Goal: Use online tool/utility: Utilize a website feature to perform a specific function

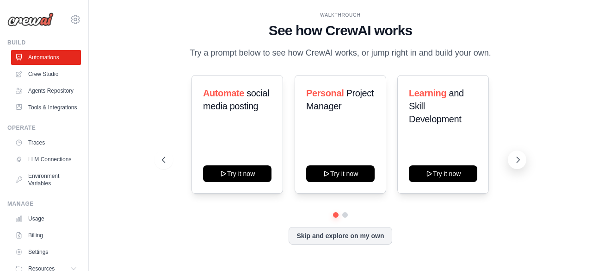
click at [511, 160] on button at bounding box center [517, 159] width 19 height 19
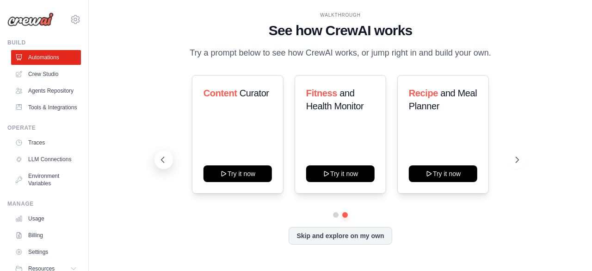
click at [166, 159] on icon at bounding box center [162, 159] width 9 height 9
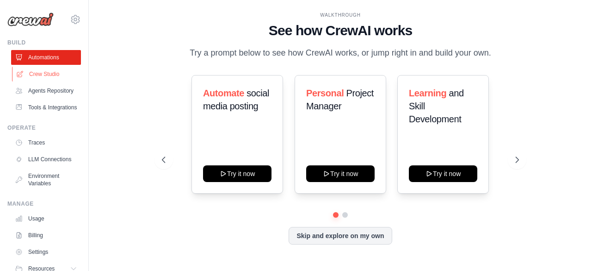
click at [33, 74] on link "Crew Studio" at bounding box center [47, 74] width 70 height 15
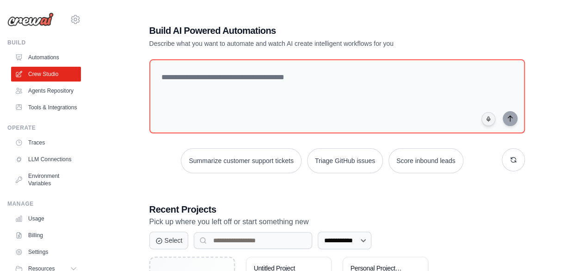
scroll to position [101, 0]
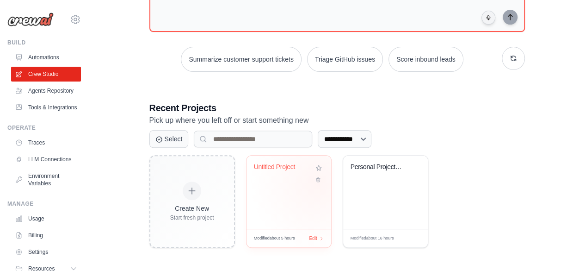
click at [318, 183] on div "Untitled Project" at bounding box center [289, 191] width 85 height 73
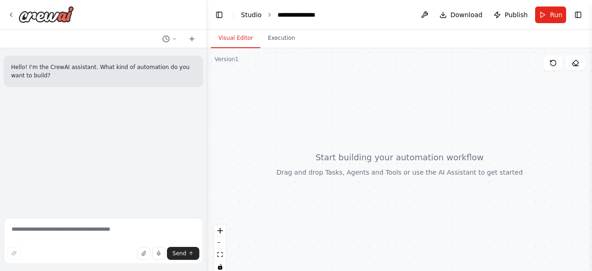
click at [257, 17] on link "Studio" at bounding box center [251, 14] width 21 height 7
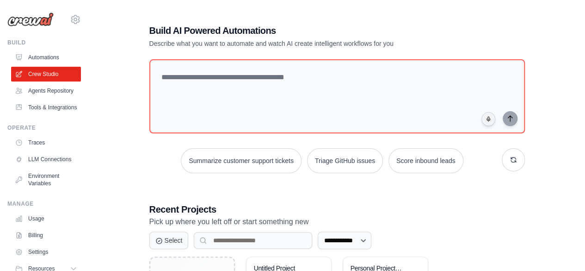
scroll to position [101, 0]
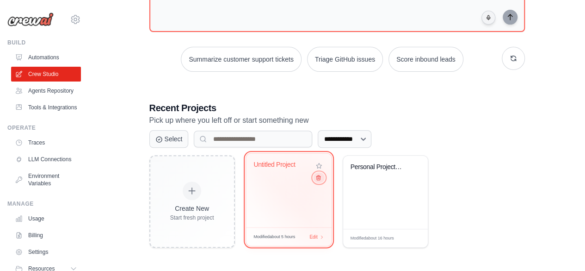
click at [318, 179] on icon at bounding box center [318, 177] width 6 height 6
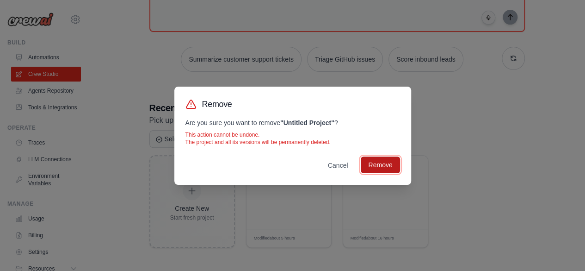
click at [378, 170] on button "Remove" at bounding box center [380, 164] width 39 height 17
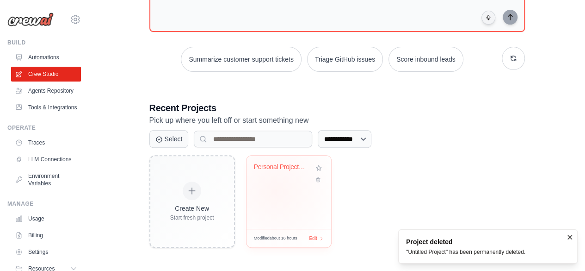
click at [276, 189] on div "Personal Project Management Assista..." at bounding box center [289, 191] width 85 height 73
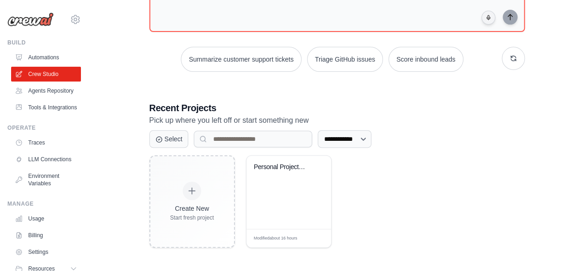
scroll to position [59, 0]
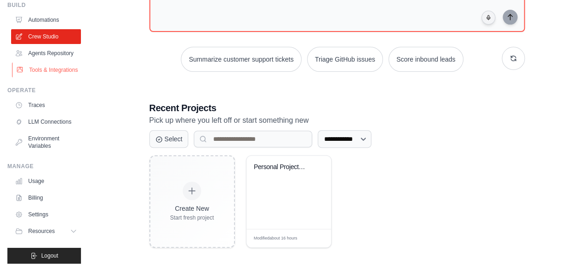
click at [40, 64] on link "Tools & Integrations" at bounding box center [47, 69] width 70 height 15
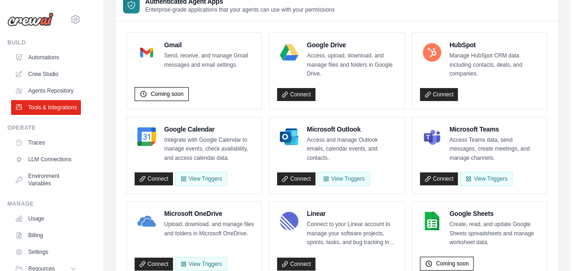
scroll to position [93, 0]
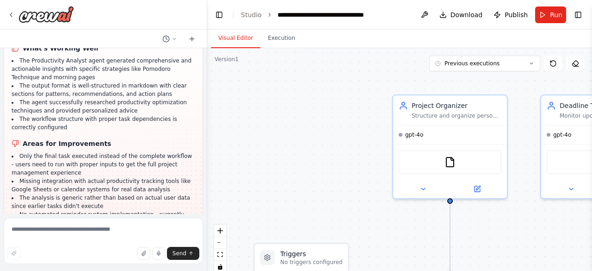
scroll to position [1260, 0]
click at [111, 229] on textarea at bounding box center [103, 240] width 199 height 46
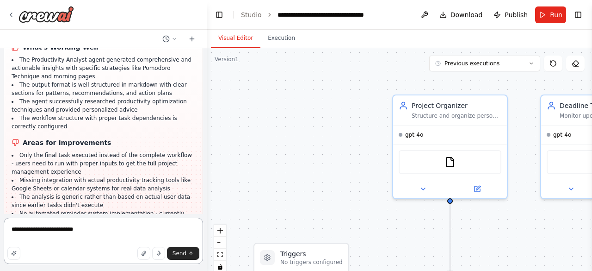
type textarea "**********"
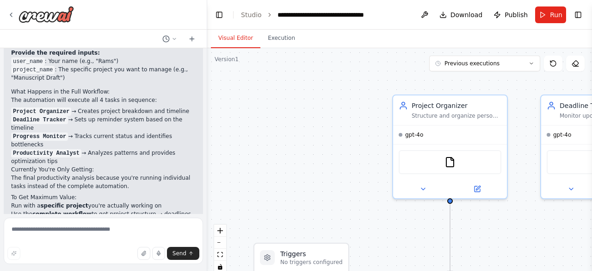
scroll to position [1584, 0]
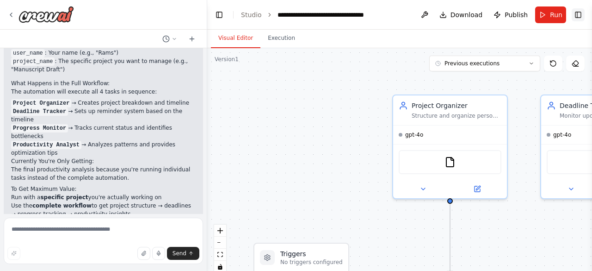
click at [576, 14] on button "Toggle Right Sidebar" at bounding box center [578, 14] width 13 height 13
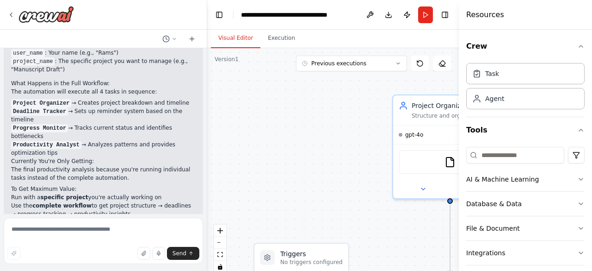
click at [329, 106] on div ".deletable-edge-delete-btn { width: 20px; height: 20px; border: 0px solid #ffff…" at bounding box center [333, 163] width 252 height 231
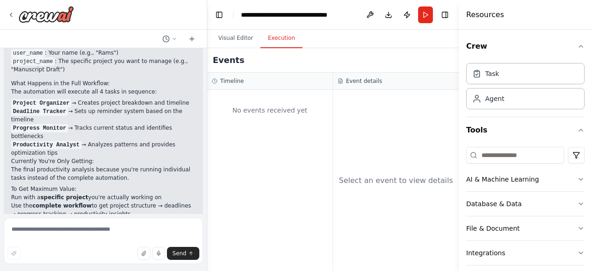
click at [273, 38] on button "Execution" at bounding box center [281, 38] width 42 height 19
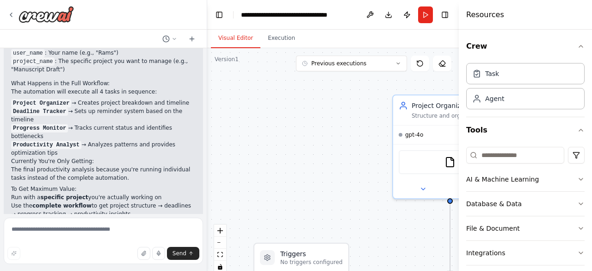
click at [238, 37] on button "Visual Editor" at bounding box center [235, 38] width 49 height 19
click at [395, 65] on button "Previous executions" at bounding box center [351, 64] width 111 height 16
click at [358, 79] on div "15h 33m ago" at bounding box center [357, 80] width 93 height 7
click at [448, 17] on button "Toggle Right Sidebar" at bounding box center [445, 14] width 13 height 13
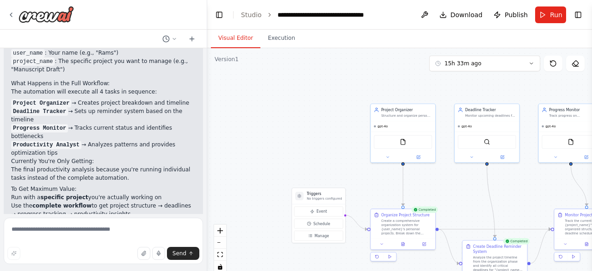
click at [291, 136] on div ".deletable-edge-delete-btn { width: 20px; height: 20px; border: 0px solid #ffff…" at bounding box center [399, 163] width 385 height 231
click at [119, 231] on textarea at bounding box center [103, 240] width 199 height 46
click at [402, 228] on div "Create a comprehensive organization system for {user_name}'s personal projects.…" at bounding box center [406, 225] width 51 height 17
click at [333, 234] on button "Manage" at bounding box center [318, 235] width 49 height 10
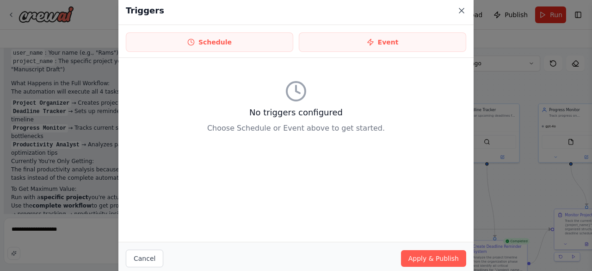
click at [463, 10] on icon at bounding box center [461, 10] width 9 height 9
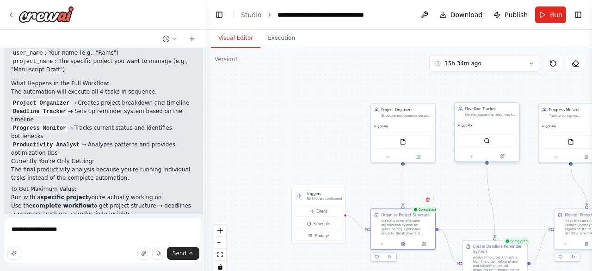
click at [476, 160] on div at bounding box center [487, 156] width 65 height 11
click at [471, 156] on icon at bounding box center [472, 156] width 4 height 4
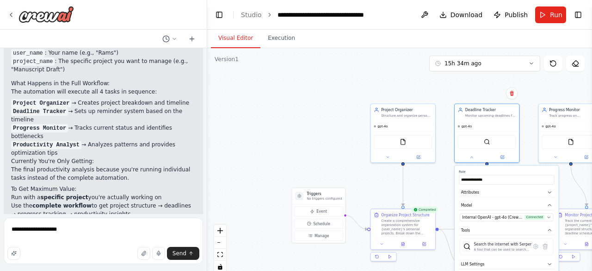
click at [424, 176] on div ".deletable-edge-delete-btn { width: 20px; height: 20px; border: 0px solid #ffff…" at bounding box center [399, 163] width 385 height 231
click at [470, 155] on icon at bounding box center [472, 156] width 4 height 4
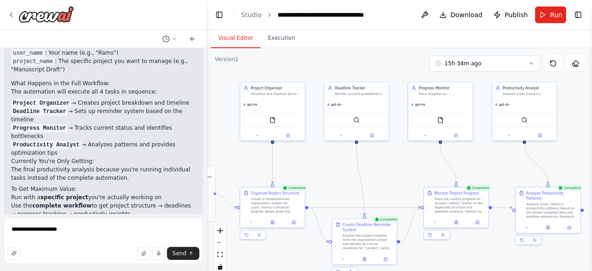
drag, startPoint x: 463, startPoint y: 189, endPoint x: 332, endPoint y: 167, distance: 132.2
click at [332, 167] on div ".deletable-edge-delete-btn { width: 20px; height: 20px; border: 0px solid #ffff…" at bounding box center [399, 163] width 385 height 231
click at [104, 230] on textarea "**********" at bounding box center [103, 240] width 199 height 46
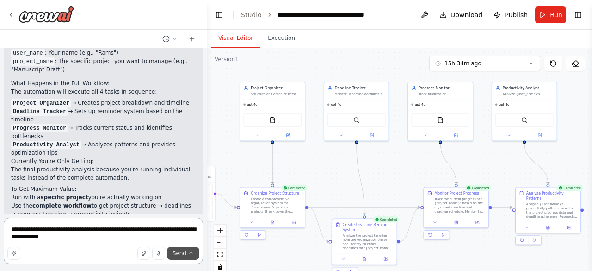
type textarea "**********"
click at [180, 253] on span "Send" at bounding box center [180, 252] width 14 height 7
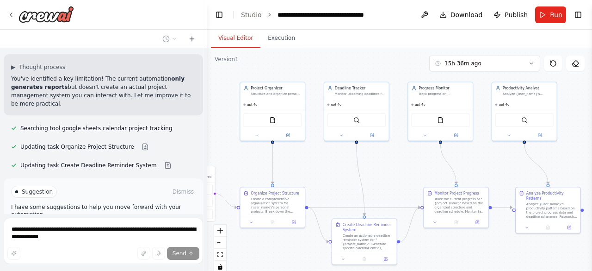
scroll to position [1864, 0]
click at [121, 253] on div "Thinking... Stop" at bounding box center [103, 267] width 199 height 29
click at [105, 227] on span "Run Automation" at bounding box center [107, 230] width 45 height 7
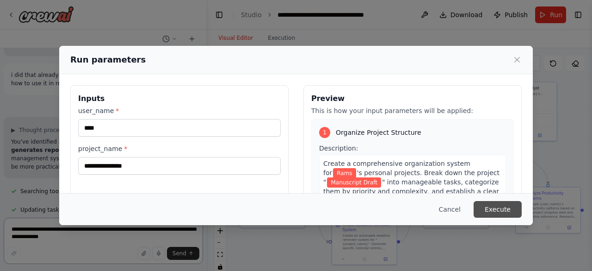
scroll to position [1812, 0]
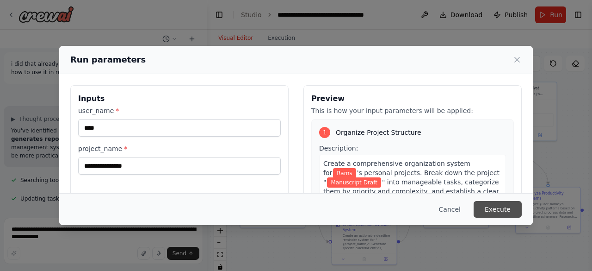
click at [494, 210] on button "Execute" at bounding box center [498, 209] width 48 height 17
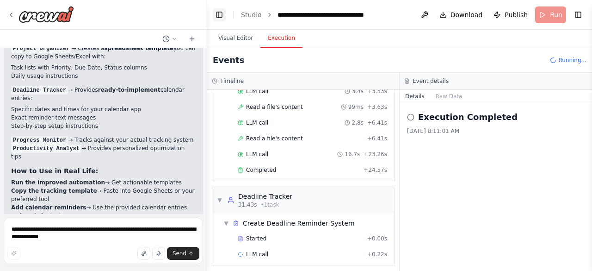
scroll to position [71, 0]
click at [267, 167] on span "Completed" at bounding box center [261, 169] width 30 height 7
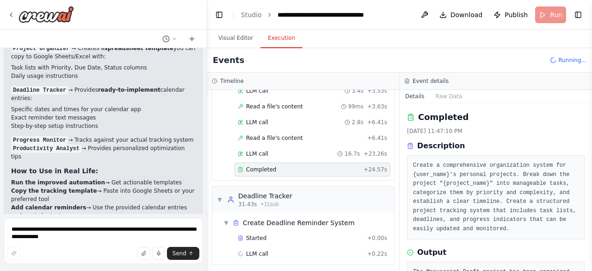
scroll to position [80, 0]
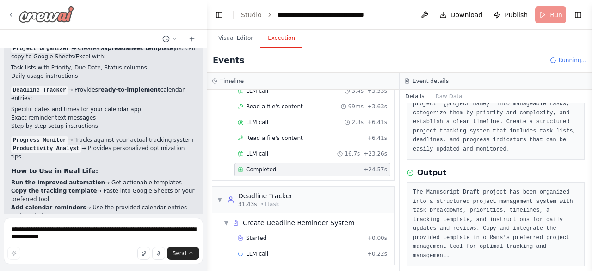
click at [12, 13] on icon at bounding box center [10, 14] width 7 height 7
